Goal: Communication & Community: Answer question/provide support

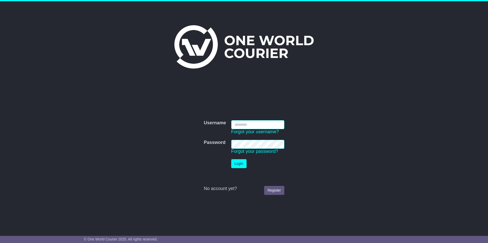
type input "**********"
click at [240, 163] on button "Login" at bounding box center [238, 163] width 15 height 9
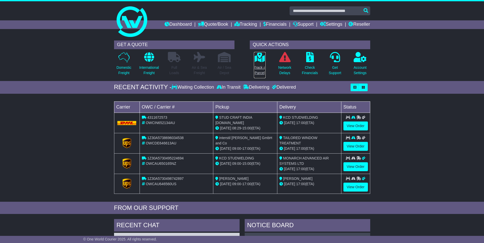
click at [258, 66] on p "Track a Parcel" at bounding box center [260, 70] width 12 height 11
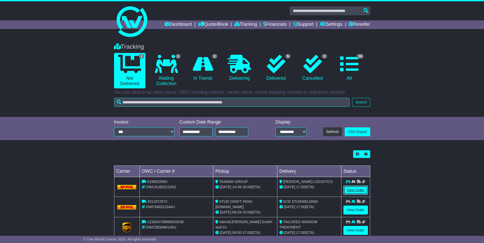
click at [360, 191] on link "View Order" at bounding box center [355, 190] width 24 height 9
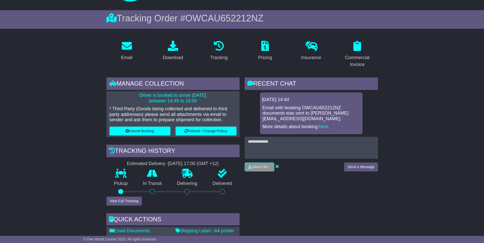
scroll to position [51, 0]
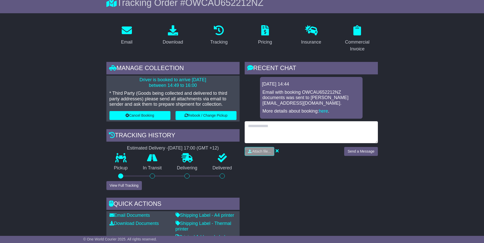
click at [266, 121] on textarea at bounding box center [311, 132] width 133 height 22
type textarea "**********"
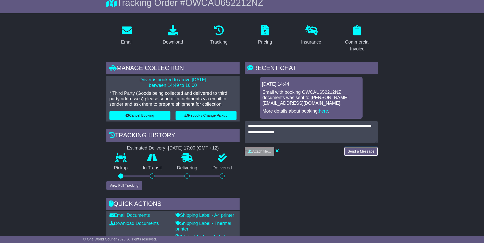
click at [355, 147] on button "Send a Message" at bounding box center [360, 151] width 33 height 9
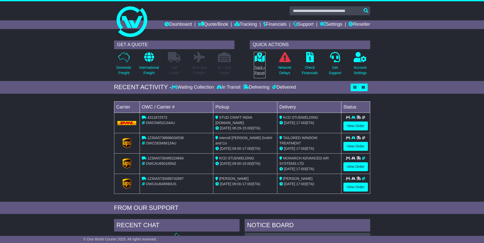
click at [262, 71] on p "Track a Parcel" at bounding box center [260, 70] width 12 height 11
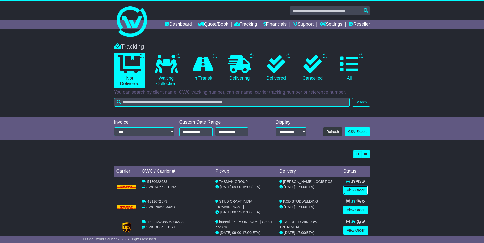
click at [357, 189] on link "View Order" at bounding box center [355, 190] width 24 height 9
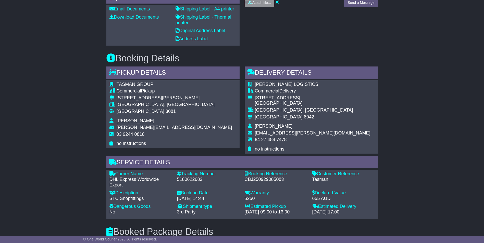
scroll to position [281, 0]
